Goal: Use online tool/utility: Use online tool/utility

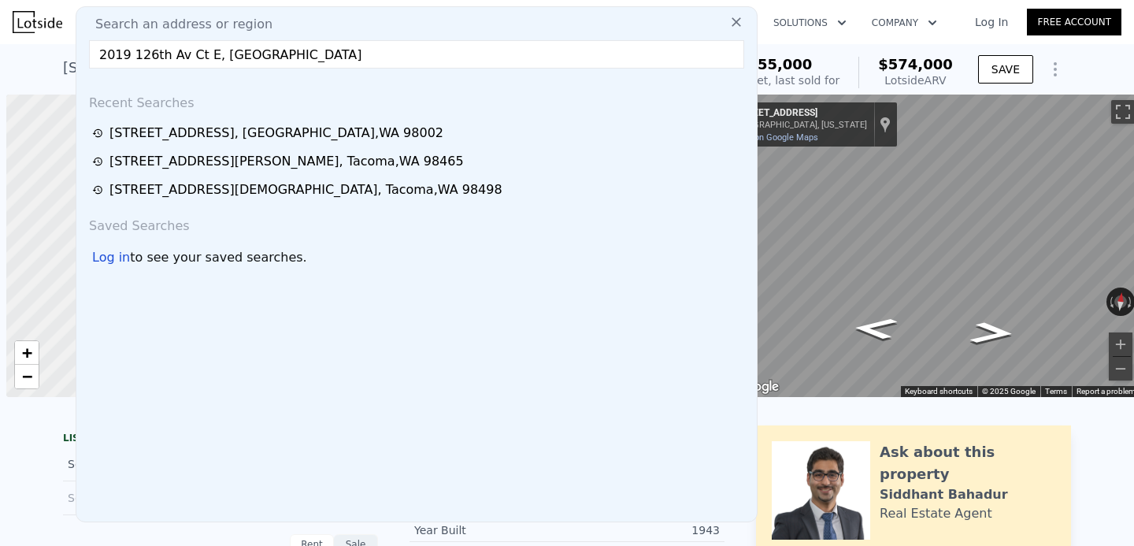
scroll to position [0, 6]
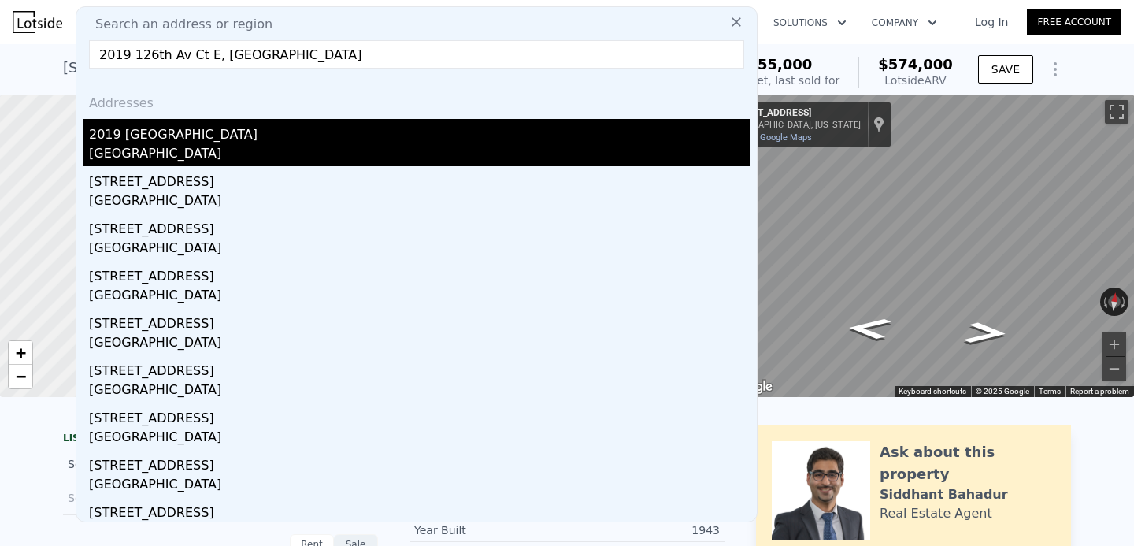
type input "2019 126th Av Ct E, [GEOGRAPHIC_DATA]"
click at [144, 144] on div "[GEOGRAPHIC_DATA]" at bounding box center [419, 155] width 661 height 22
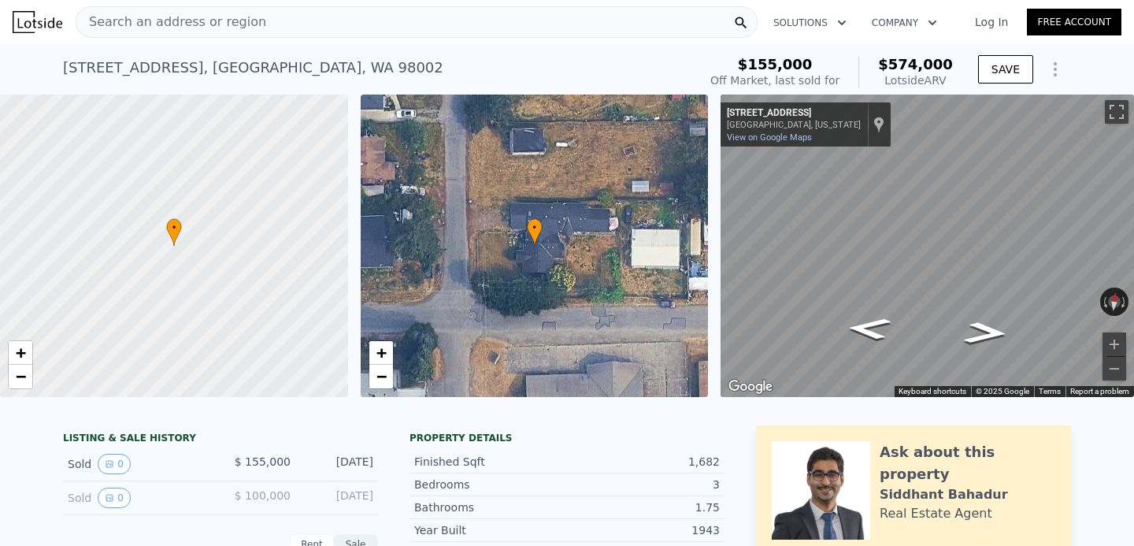
type input "5"
type input "2.75"
type input "1474"
type input "2512"
type input "12060"
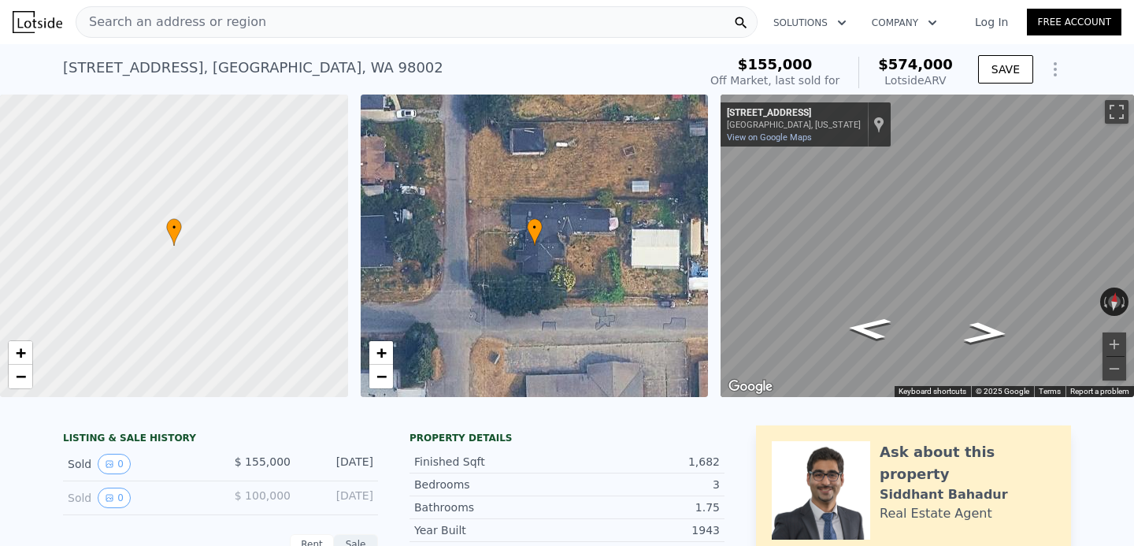
type input "32173"
type input "$ 686,000"
type input "$ 237,895"
